Goal: Information Seeking & Learning: Learn about a topic

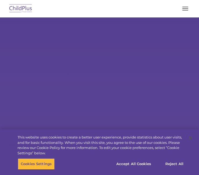
select select "MEDIUM"
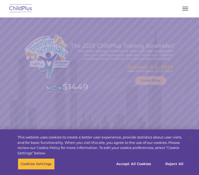
select select "MEDIUM"
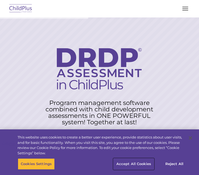
click at [136, 162] on button "Accept All Cookies" at bounding box center [133, 164] width 41 height 11
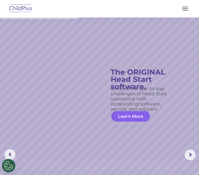
click at [127, 117] on link "Learn More" at bounding box center [130, 116] width 39 height 10
